Goal: Task Accomplishment & Management: Complete application form

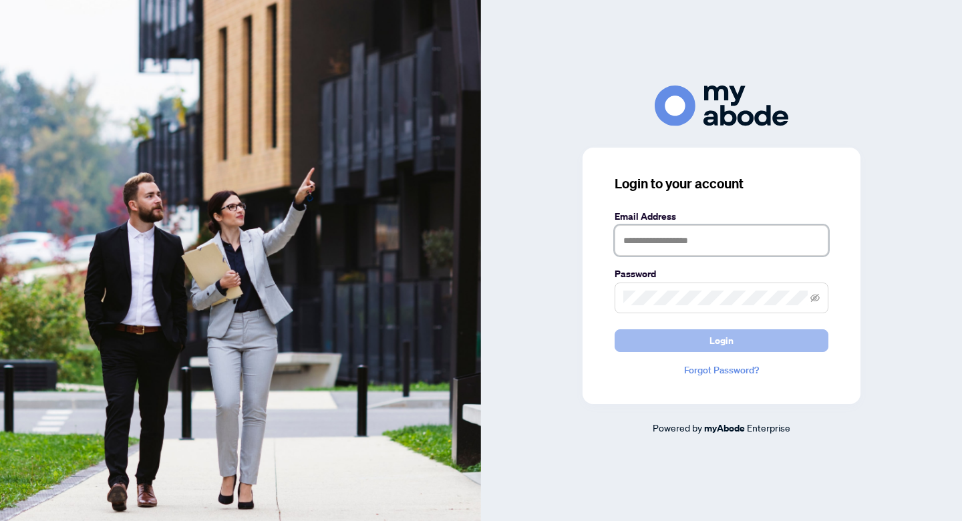
type input "**********"
click at [679, 349] on button "Login" at bounding box center [722, 340] width 214 height 23
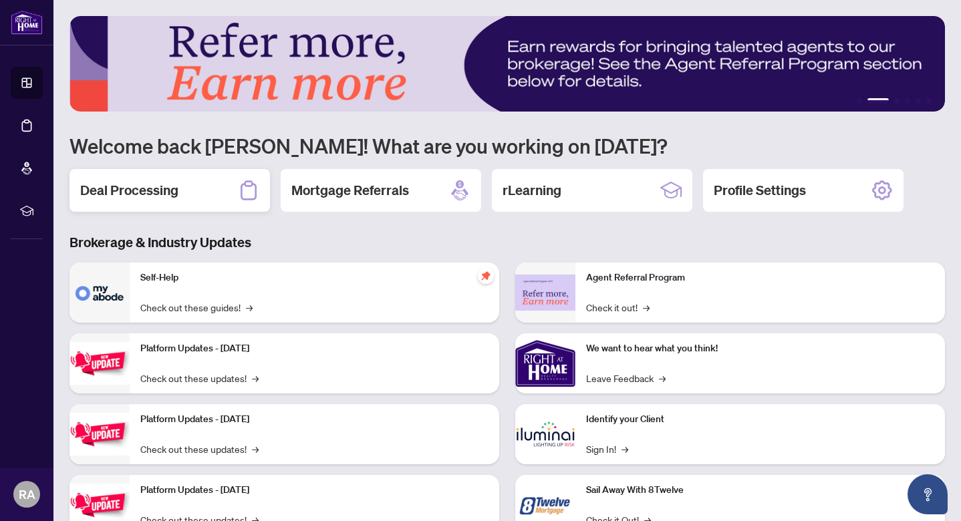
click at [120, 186] on h2 "Deal Processing" at bounding box center [129, 190] width 98 height 19
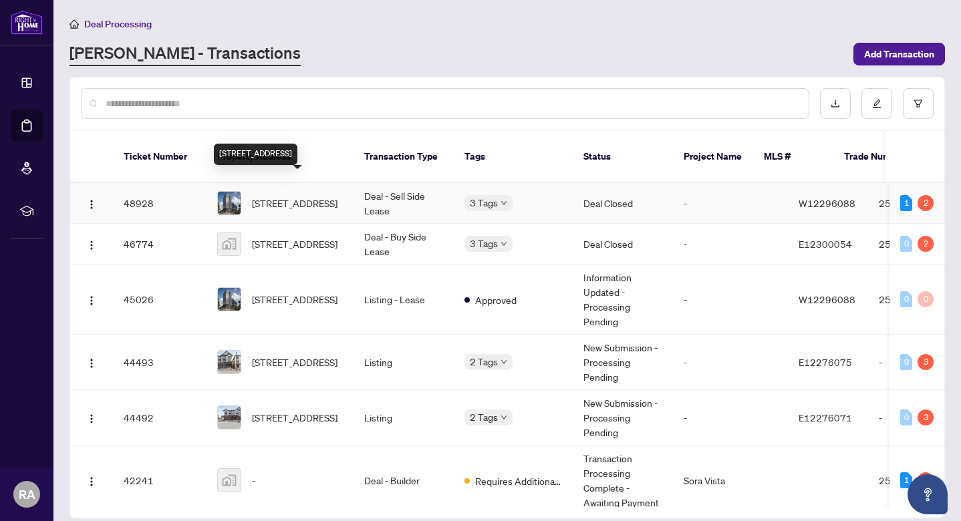
click at [295, 196] on span "423-285 Dufferin St, Toronto, Ontario M6K 0J2, Canada" at bounding box center [295, 203] width 86 height 15
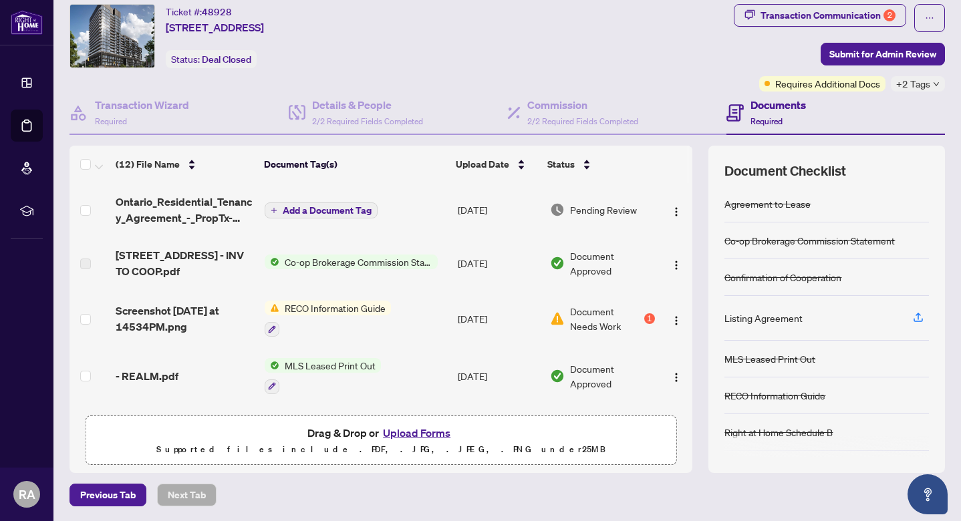
click at [344, 202] on button "Add a Document Tag" at bounding box center [321, 210] width 113 height 16
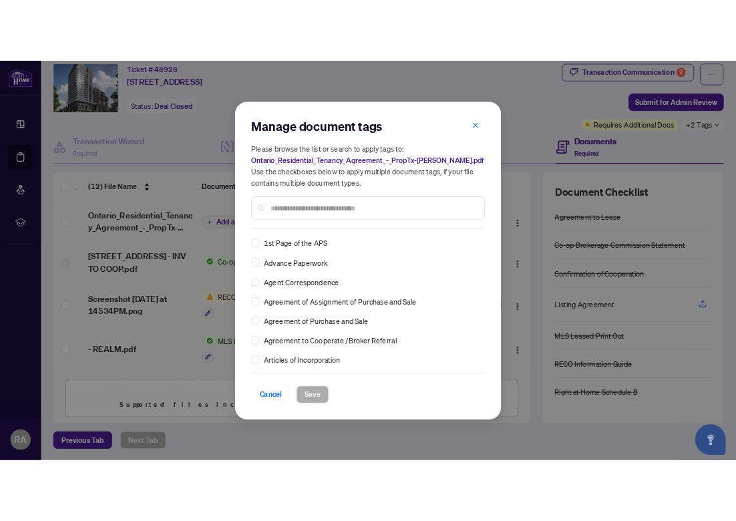
scroll to position [203, 0]
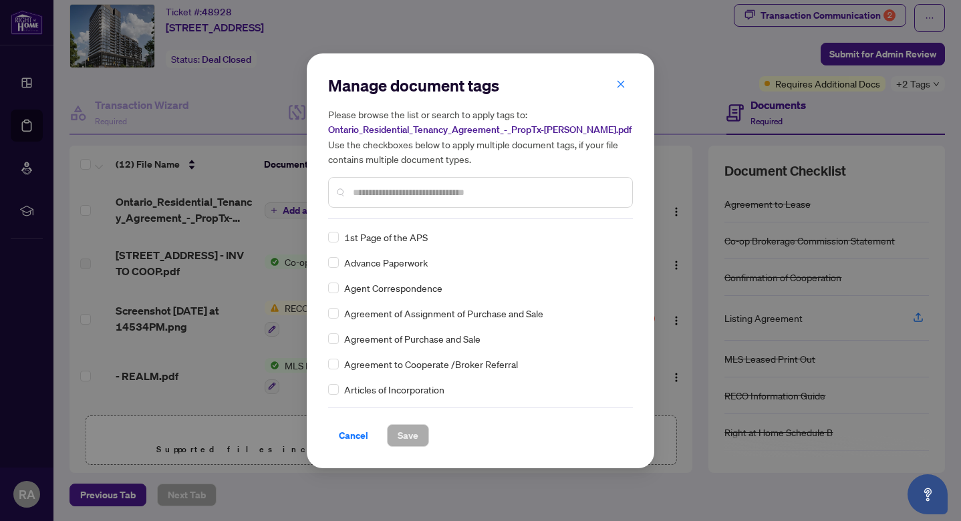
click at [361, 431] on span "Cancel" at bounding box center [353, 435] width 29 height 21
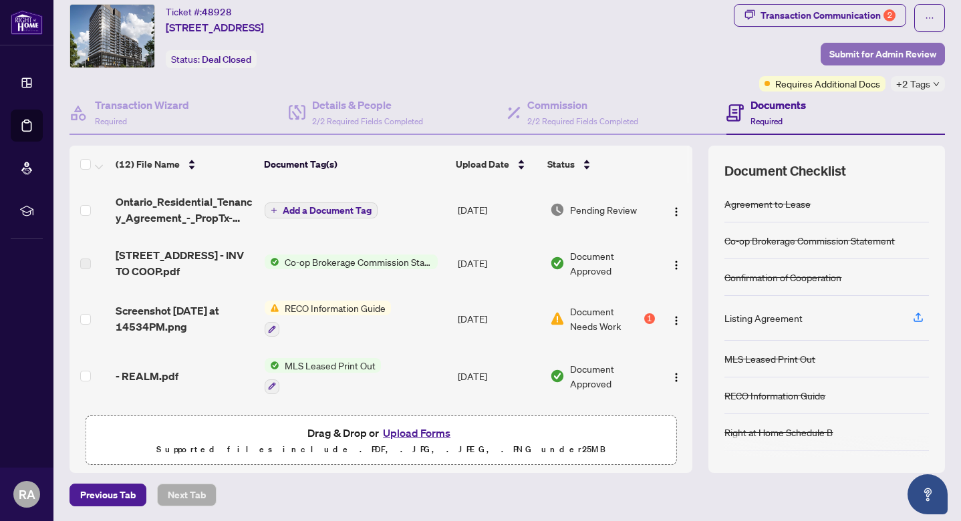
click at [907, 51] on span "Submit for Admin Review" at bounding box center [882, 53] width 107 height 21
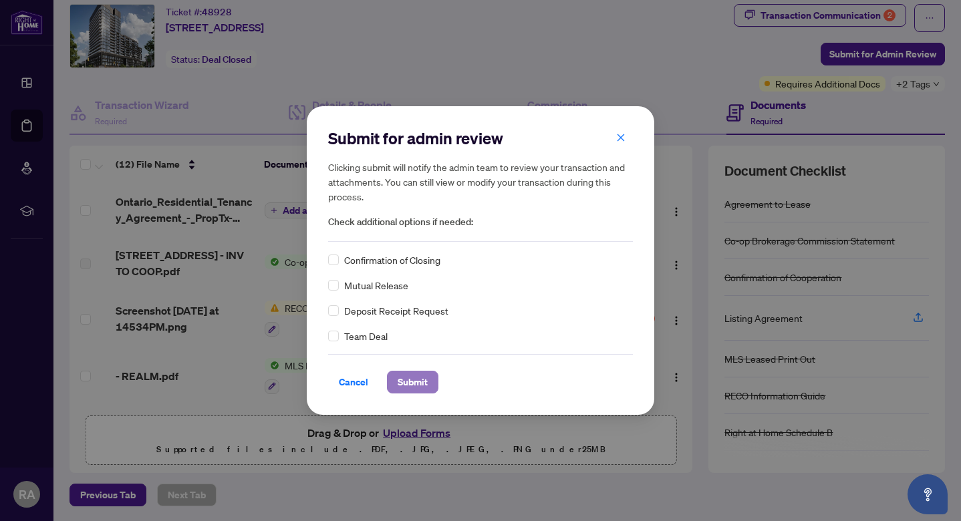
click at [406, 378] on span "Submit" at bounding box center [413, 381] width 30 height 21
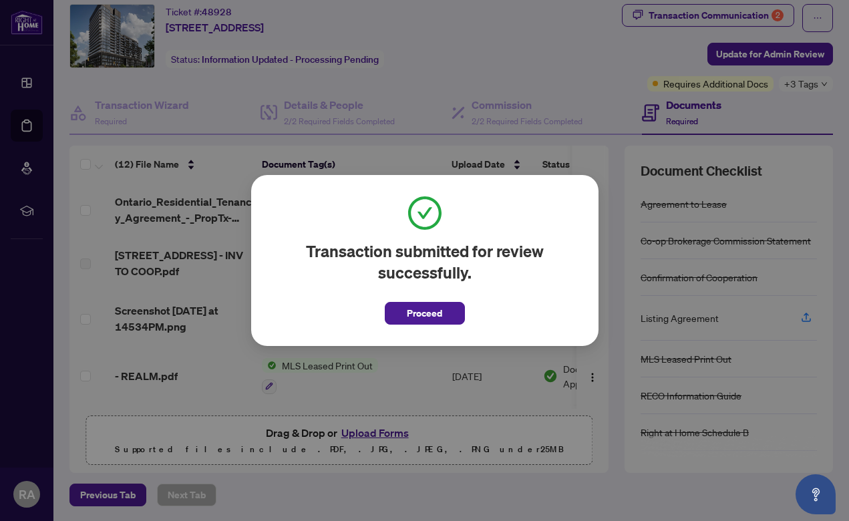
click at [440, 311] on span "Proceed" at bounding box center [424, 313] width 35 height 21
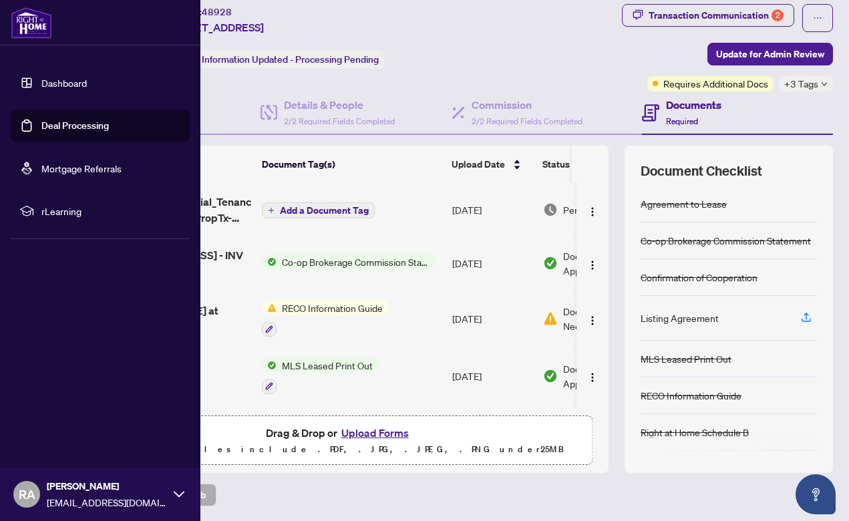
click at [63, 80] on link "Dashboard" at bounding box center [63, 83] width 45 height 12
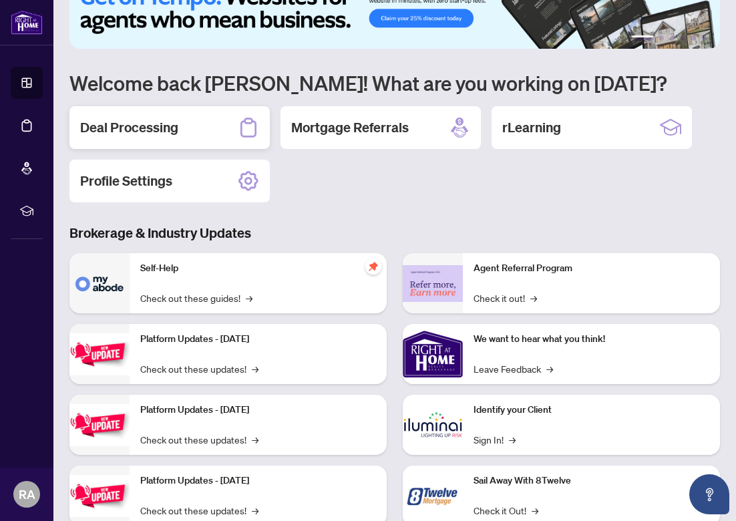
click at [211, 139] on div "Deal Processing" at bounding box center [169, 127] width 200 height 43
